Goal: Information Seeking & Learning: Find specific fact

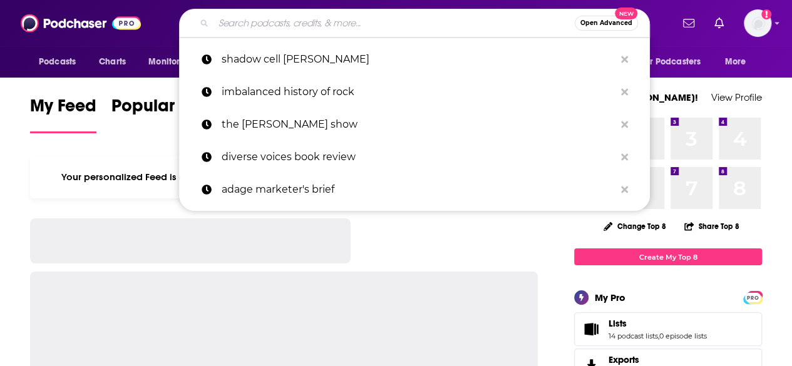
click at [368, 25] on input "Search podcasts, credits, & more..." at bounding box center [393, 23] width 361 height 20
paste input "Dedicated With [PERSON_NAME]"
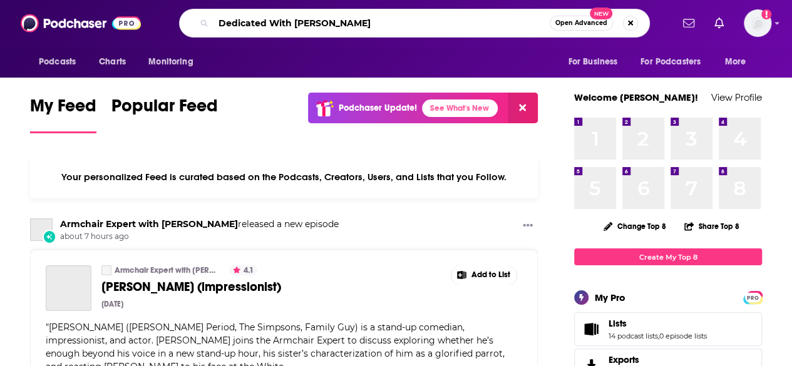
type input "Dedicated With [PERSON_NAME]"
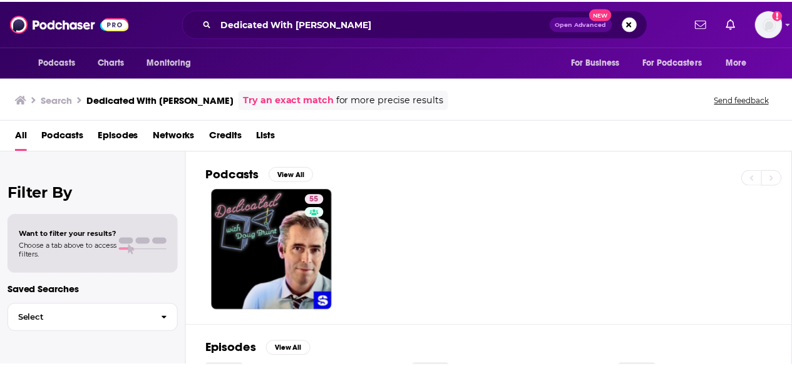
scroll to position [40, 0]
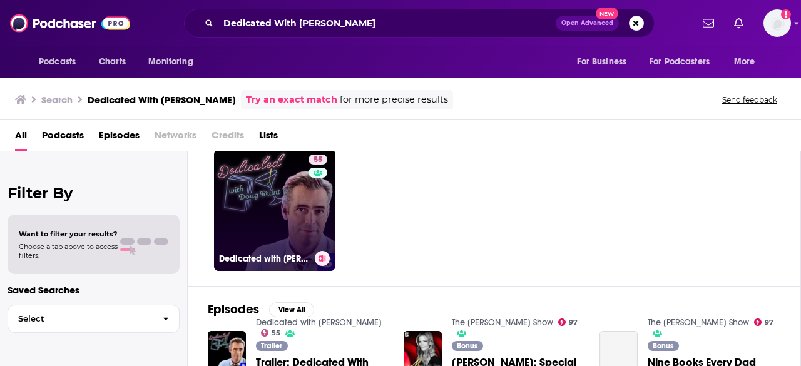
click at [295, 211] on link "55 Dedicated with [PERSON_NAME]" at bounding box center [274, 210] width 121 height 121
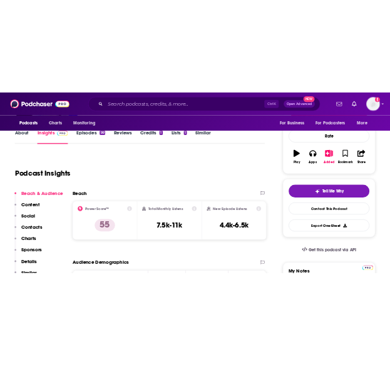
scroll to position [170, 0]
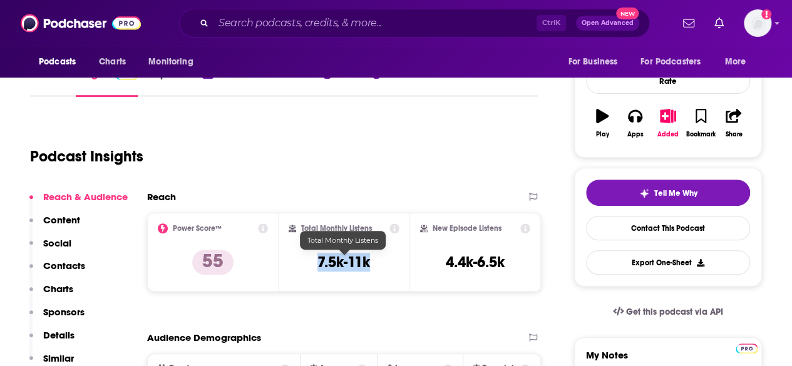
drag, startPoint x: 391, startPoint y: 267, endPoint x: 314, endPoint y: 260, distance: 77.3
click at [314, 260] on div "Total Monthly Listens 7.5k-11k" at bounding box center [343, 252] width 111 height 58
copy h3 "7.5k-11k"
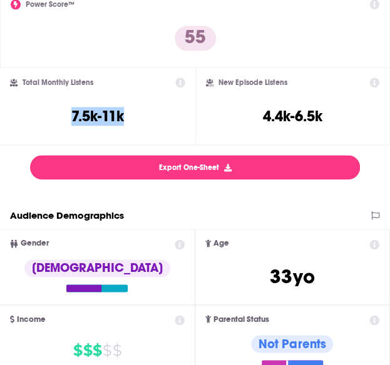
scroll to position [272, 0]
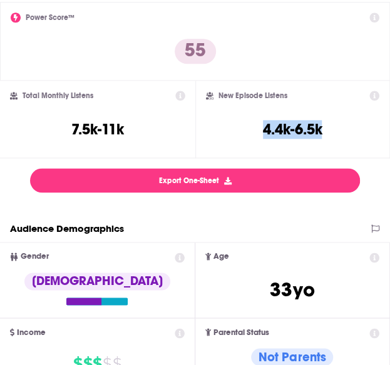
drag, startPoint x: 330, startPoint y: 126, endPoint x: 257, endPoint y: 130, distance: 73.3
click at [257, 130] on div "New Episode Listens 4.4k-6.5k" at bounding box center [293, 120] width 174 height 58
copy h3 "4.4k-6.5k"
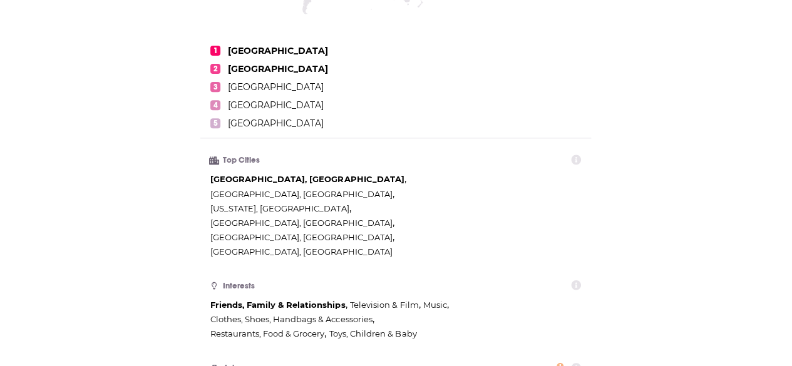
scroll to position [782, 0]
